Goal: Task Accomplishment & Management: Complete application form

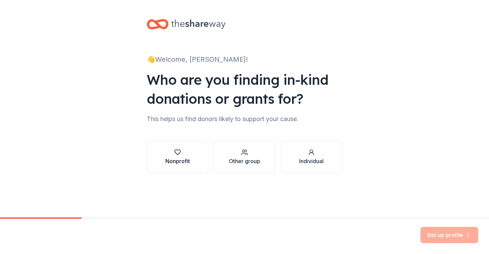
click at [182, 157] on div "Nonprofit" at bounding box center [177, 157] width 24 height 16
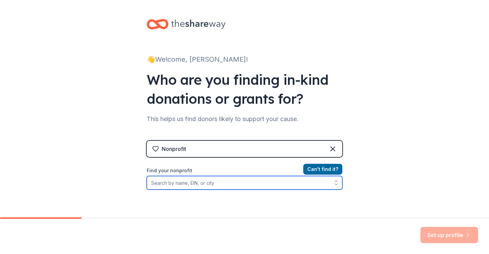
click at [286, 183] on input "Find your nonprofit" at bounding box center [245, 183] width 196 height 14
type input "BeHeadStrong"
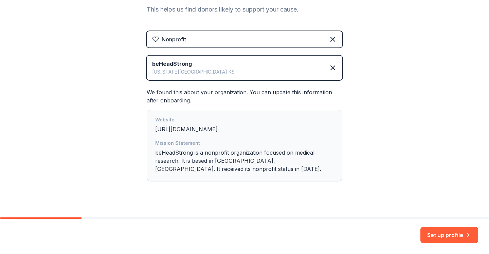
scroll to position [120, 0]
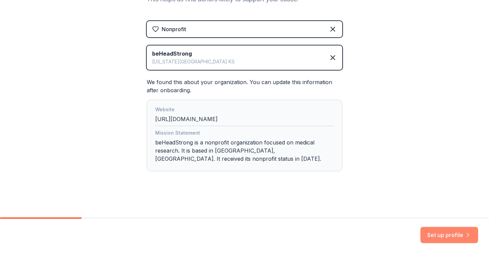
click at [446, 237] on button "Set up profile" at bounding box center [449, 235] width 58 height 16
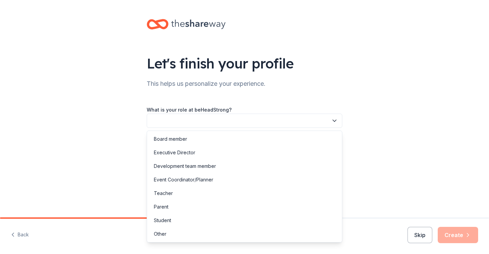
click at [311, 126] on button "button" at bounding box center [245, 121] width 196 height 14
click at [281, 134] on div "Board member" at bounding box center [244, 139] width 192 height 14
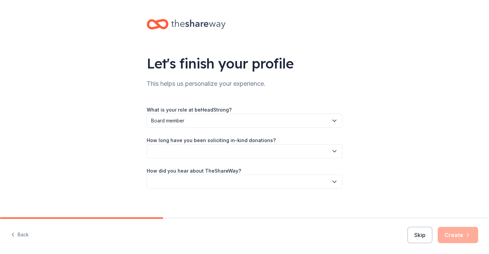
click at [273, 147] on button "button" at bounding box center [245, 151] width 196 height 14
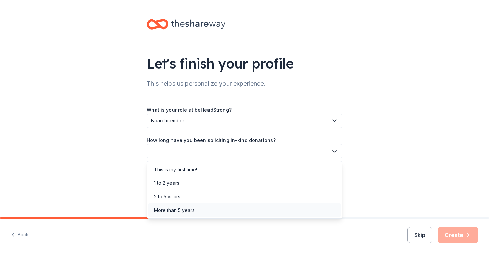
click at [218, 206] on div "More than 5 years" at bounding box center [244, 211] width 192 height 14
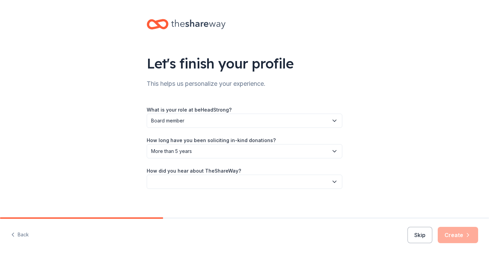
click at [233, 184] on button "button" at bounding box center [245, 182] width 196 height 14
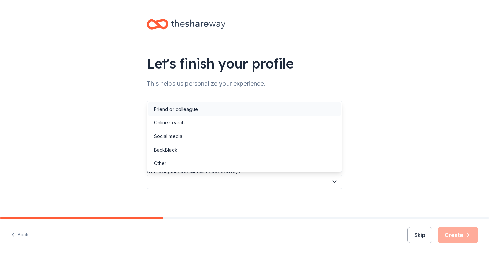
click at [224, 112] on div "Friend or colleague" at bounding box center [244, 110] width 192 height 14
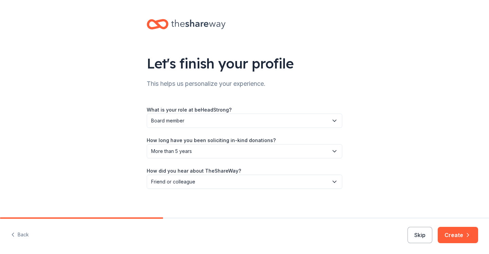
scroll to position [4, 0]
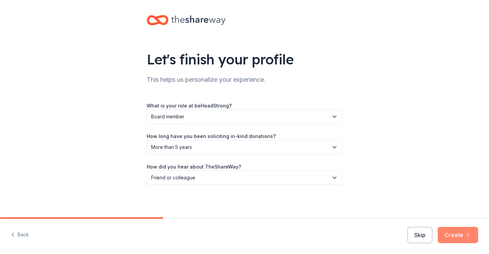
click at [463, 236] on button "Create" at bounding box center [458, 235] width 40 height 16
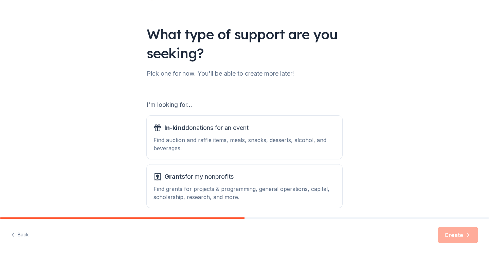
scroll to position [56, 0]
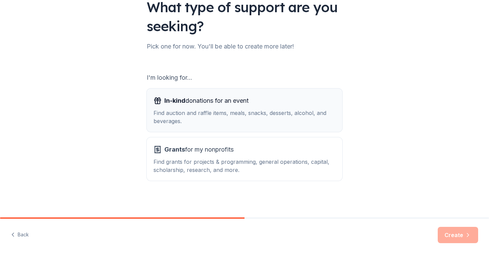
click at [246, 113] on div "Find auction and raffle items, meals, snacks, desserts, alcohol, and beverages." at bounding box center [245, 117] width 182 height 16
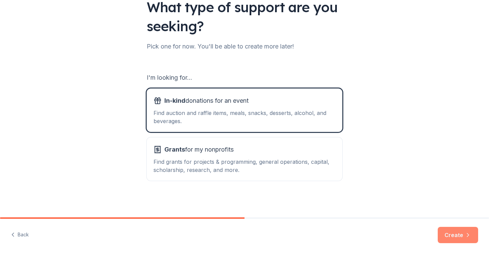
click at [450, 232] on button "Create" at bounding box center [458, 235] width 40 height 16
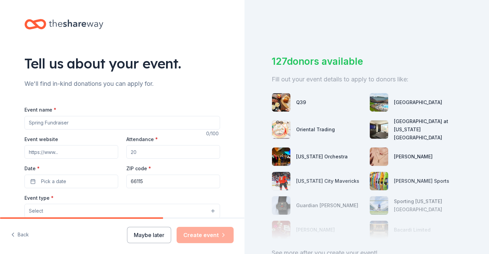
click at [51, 126] on input "Event name *" at bounding box center [122, 123] width 196 height 14
type input "Stronger Together"
drag, startPoint x: 149, startPoint y: 150, endPoint x: 119, endPoint y: 149, distance: 30.6
click at [119, 149] on div "Event website Attendance * Date * Pick a date ZIP code * 66115" at bounding box center [122, 161] width 196 height 53
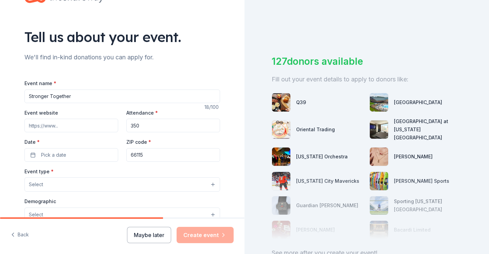
scroll to position [32, 0]
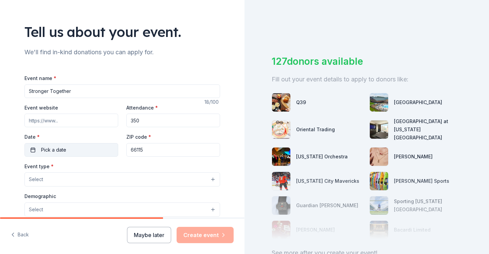
type input "350"
click at [98, 153] on button "Pick a date" at bounding box center [71, 150] width 94 height 14
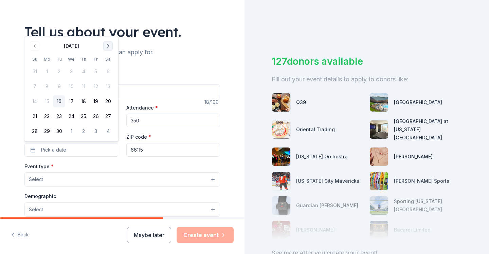
click at [106, 46] on button "Go to next month" at bounding box center [108, 46] width 10 height 10
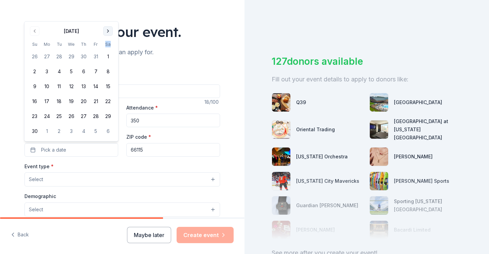
click at [106, 46] on th "Sa" at bounding box center [108, 44] width 12 height 7
click at [106, 29] on button "Go to next month" at bounding box center [108, 31] width 10 height 10
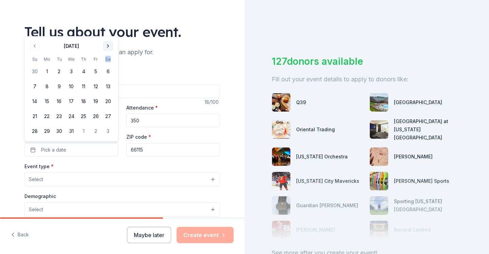
click at [107, 42] on button "Go to next month" at bounding box center [108, 46] width 10 height 10
click at [108, 47] on button "Go to next month" at bounding box center [108, 46] width 10 height 10
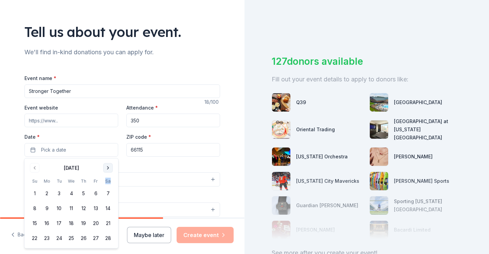
click at [105, 167] on button "Go to next month" at bounding box center [108, 168] width 10 height 10
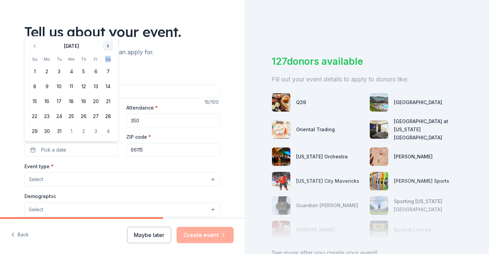
click at [109, 46] on button "Go to next month" at bounding box center [108, 46] width 10 height 10
click at [34, 128] on button "26" at bounding box center [35, 131] width 12 height 12
click at [54, 183] on button "Select" at bounding box center [122, 180] width 196 height 14
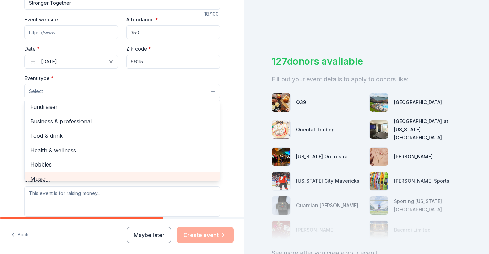
scroll to position [2, 0]
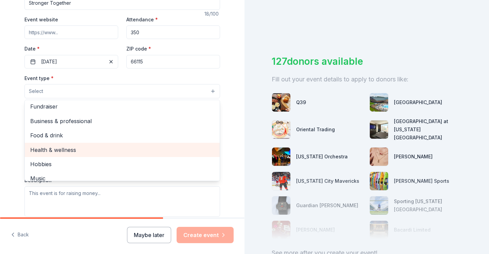
click at [55, 149] on span "Health & wellness" at bounding box center [122, 150] width 184 height 9
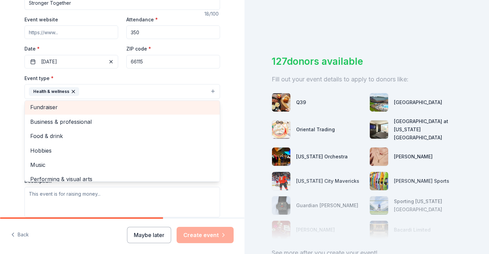
scroll to position [0, 0]
click at [53, 106] on span "Fundraiser" at bounding box center [122, 108] width 184 height 9
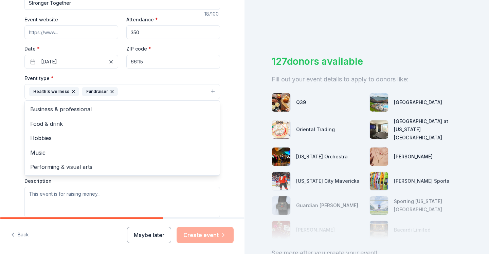
click at [15, 128] on div "Tell us about your event. We'll find in-kind donations you can apply for. Event…" at bounding box center [122, 106] width 217 height 453
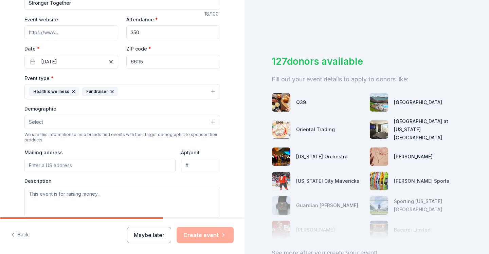
click at [46, 124] on button "Select" at bounding box center [122, 122] width 196 height 14
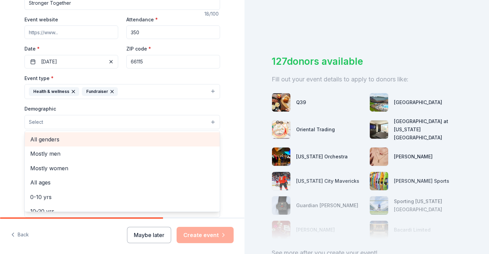
click at [48, 139] on span "All genders" at bounding box center [122, 139] width 184 height 9
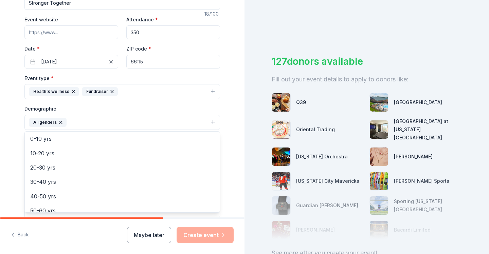
scroll to position [72, 0]
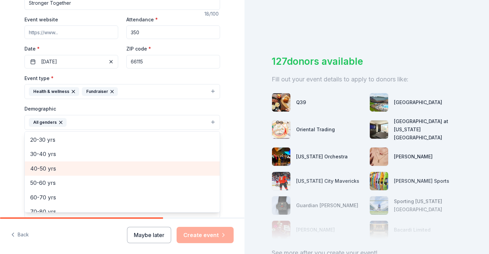
click at [44, 167] on span "40-50 yrs" at bounding box center [122, 168] width 184 height 9
click at [44, 169] on span "50-60 yrs" at bounding box center [122, 168] width 184 height 9
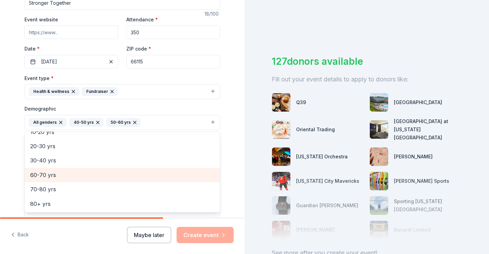
scroll to position [66, 0]
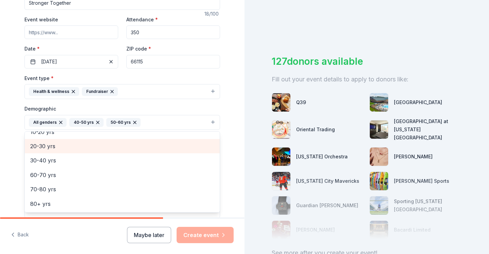
click at [45, 145] on span "20-30 yrs" at bounding box center [122, 146] width 184 height 9
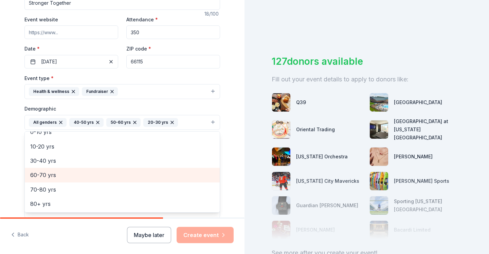
click at [39, 175] on span "60-70 yrs" at bounding box center [122, 175] width 184 height 9
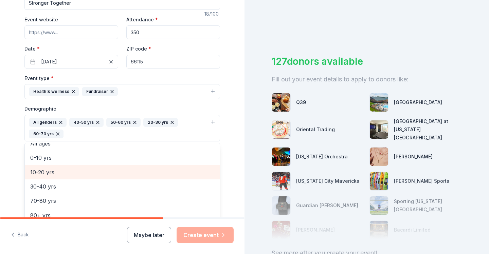
scroll to position [37, 0]
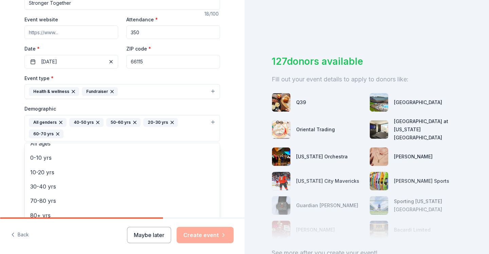
click at [16, 175] on div "Tell us about your event. We'll find in-kind donations you can apply for. Event…" at bounding box center [122, 112] width 217 height 465
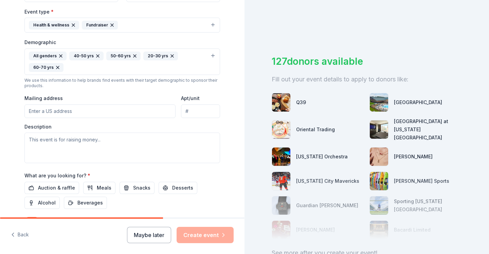
scroll to position [198, 0]
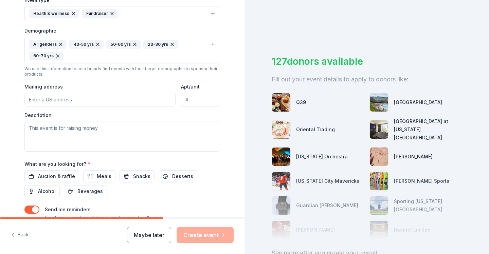
click at [65, 99] on input "Mailing address" at bounding box center [99, 100] width 151 height 14
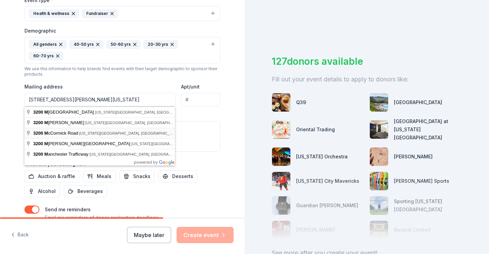
type input "[STREET_ADDRESS][PERSON_NAME][US_STATE]"
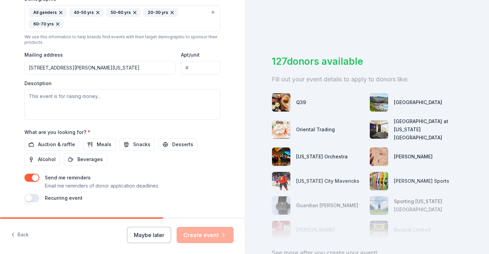
scroll to position [231, 0]
click at [62, 142] on span "Auction & raffle" at bounding box center [56, 144] width 37 height 8
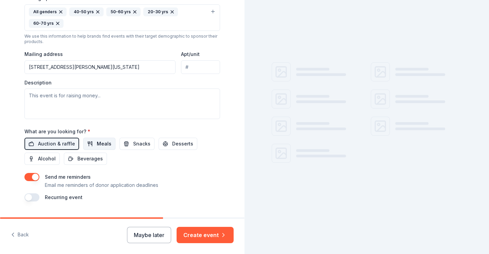
click at [92, 142] on button "Meals" at bounding box center [99, 144] width 32 height 12
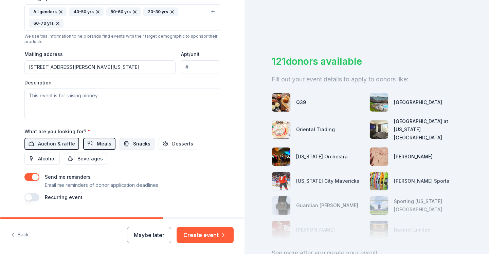
click at [128, 144] on button "Snacks" at bounding box center [137, 144] width 35 height 12
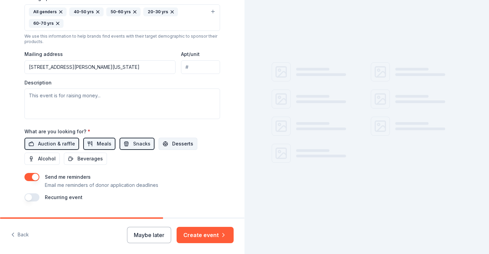
click at [174, 145] on span "Desserts" at bounding box center [182, 144] width 21 height 8
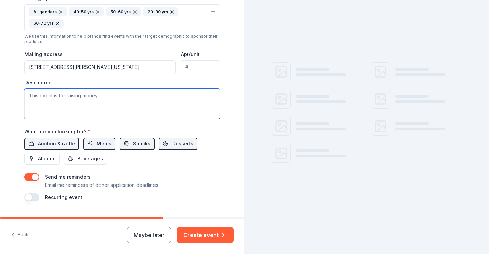
click at [125, 98] on textarea at bounding box center [122, 104] width 196 height 31
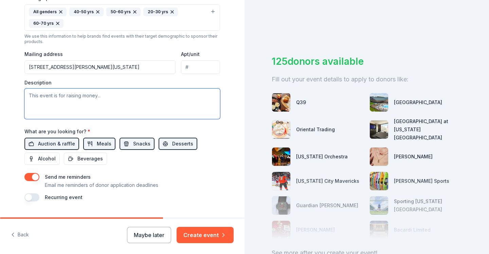
paste textarea "To support, assist and provide aid to [MEDICAL_DATA] patients and caregivers in…"
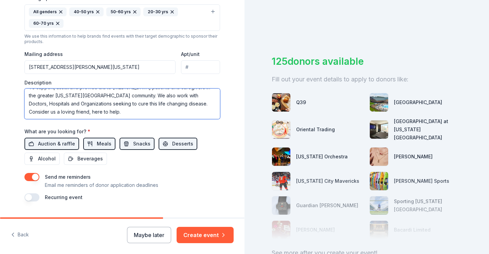
scroll to position [247, 0]
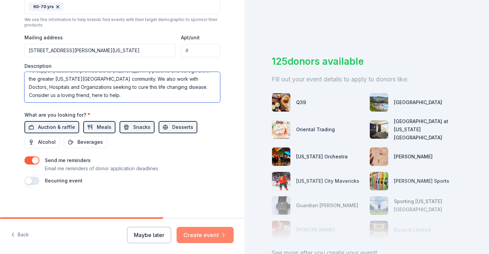
type textarea "To support, assist and provide aid to [MEDICAL_DATA] patients and caregivers in…"
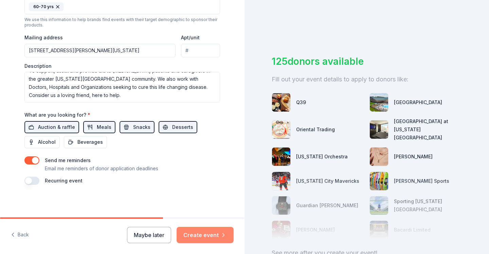
click at [204, 233] on button "Create event" at bounding box center [205, 235] width 57 height 16
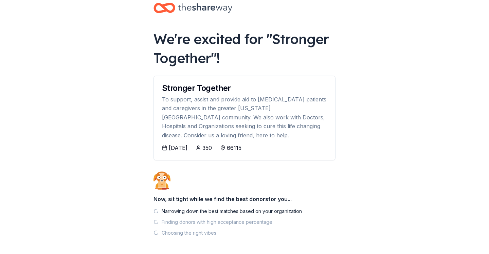
scroll to position [33, 0]
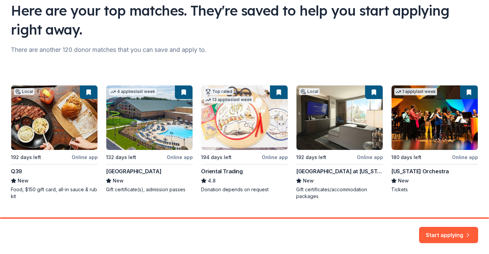
scroll to position [68, 0]
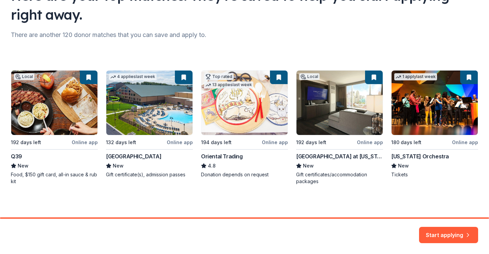
click at [61, 122] on div "Local 192 days left Online app Q39 New Food, $150 gift card, all-in sauce & rub…" at bounding box center [244, 127] width 467 height 115
click at [441, 232] on button "Start applying" at bounding box center [448, 231] width 59 height 16
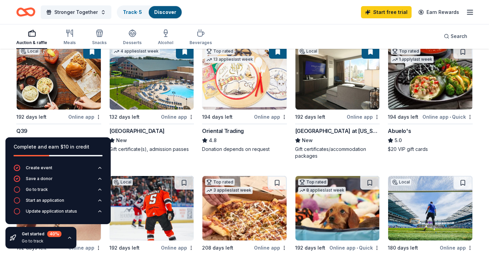
scroll to position [90, 0]
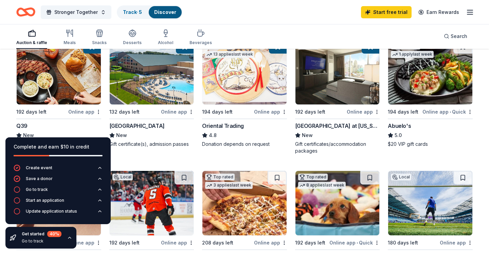
click at [82, 108] on div "Online app" at bounding box center [84, 112] width 33 height 8
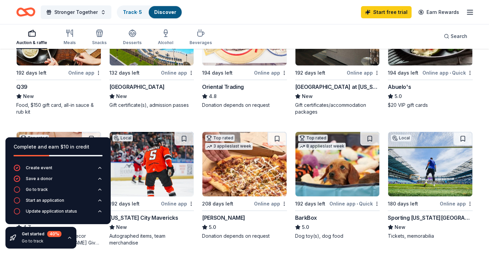
scroll to position [130, 0]
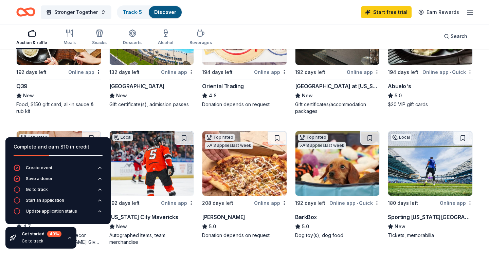
click at [268, 199] on div "Online app" at bounding box center [270, 203] width 33 height 8
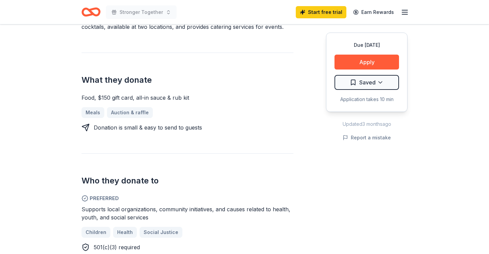
scroll to position [218, 0]
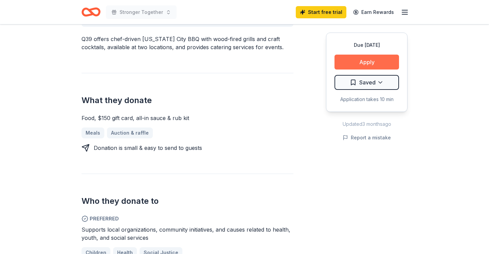
click at [377, 59] on button "Apply" at bounding box center [367, 62] width 65 height 15
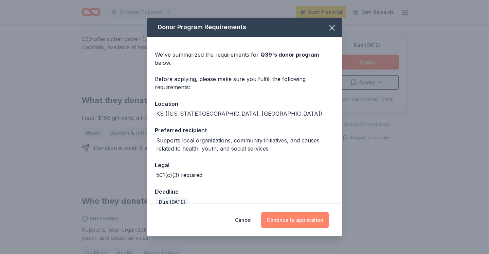
click at [298, 220] on button "Continue to application" at bounding box center [295, 220] width 68 height 16
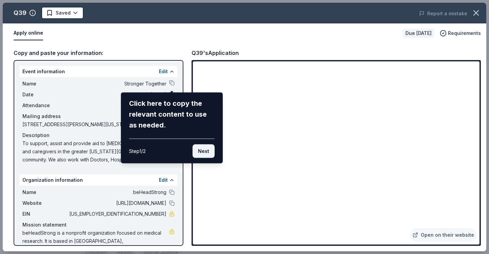
click at [202, 149] on button "Next" at bounding box center [204, 152] width 22 height 14
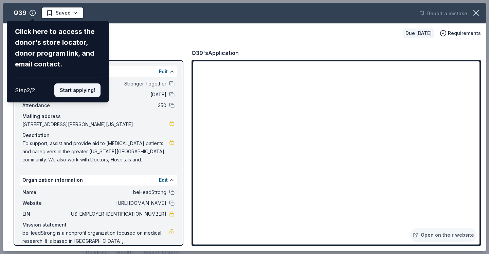
click at [69, 91] on button "Start applying!" at bounding box center [77, 91] width 46 height 14
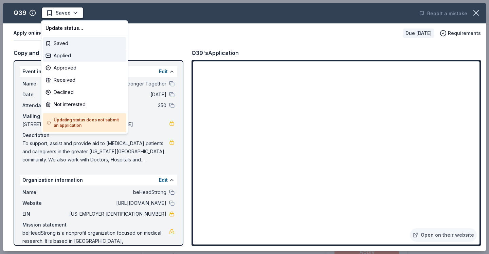
click at [60, 53] on div "Applied" at bounding box center [85, 56] width 84 height 12
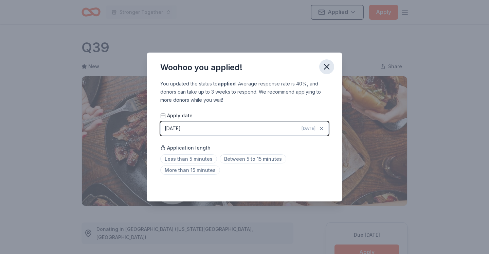
click at [326, 65] on icon "button" at bounding box center [327, 67] width 10 height 10
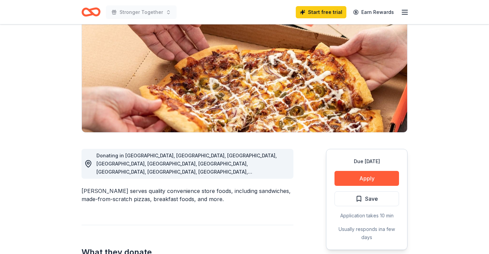
scroll to position [76, 0]
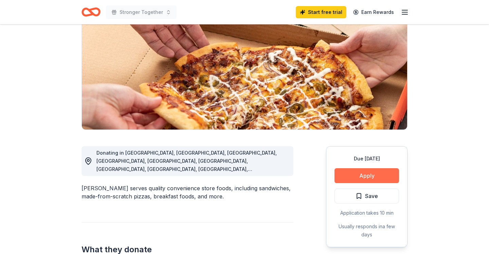
click at [357, 174] on button "Apply" at bounding box center [367, 175] width 65 height 15
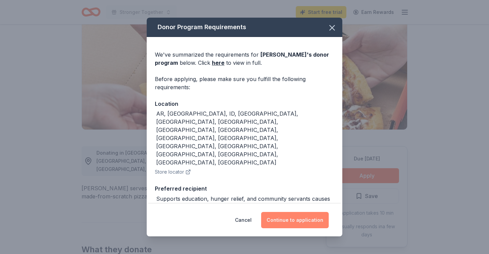
click at [296, 216] on button "Continue to application" at bounding box center [295, 220] width 68 height 16
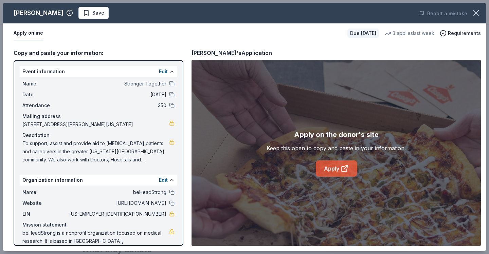
click at [338, 166] on link "Apply" at bounding box center [336, 169] width 41 height 16
click at [33, 33] on button "Apply online" at bounding box center [29, 33] width 30 height 14
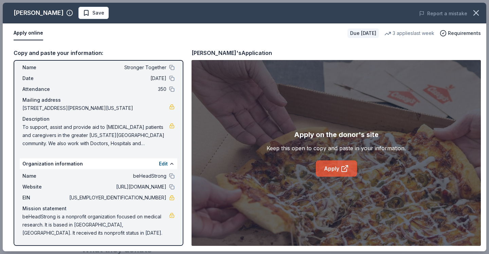
click at [339, 167] on link "Apply" at bounding box center [336, 169] width 41 height 16
